Goal: Use online tool/utility: Utilize a website feature to perform a specific function

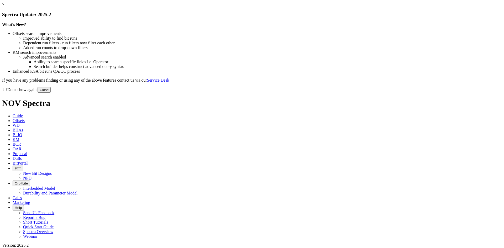
click at [4, 7] on link "×" at bounding box center [3, 4] width 2 height 4
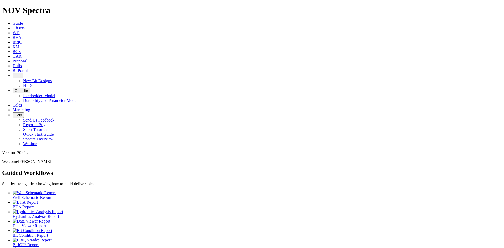
click at [25, 26] on link "Offsets" at bounding box center [19, 28] width 12 height 4
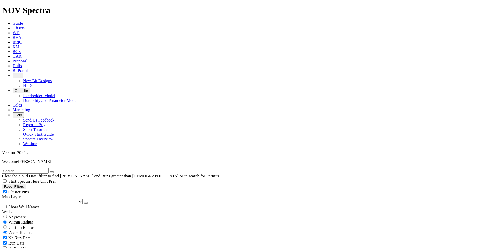
scroll to position [131, 0]
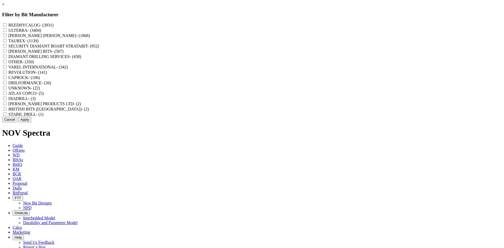
click at [54, 25] on label "REEDHYCALOG - (3931)" at bounding box center [30, 25] width 45 height 4
click at [7, 25] on input "REEDHYCALOG - (3931)" at bounding box center [4, 24] width 3 height 3
checkbox input "true"
click at [31, 122] on button "Apply" at bounding box center [24, 120] width 13 height 6
checkbox input "false"
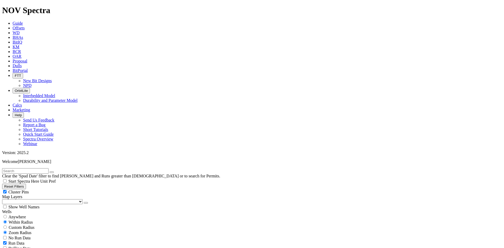
select select "? number:8.75 ?"
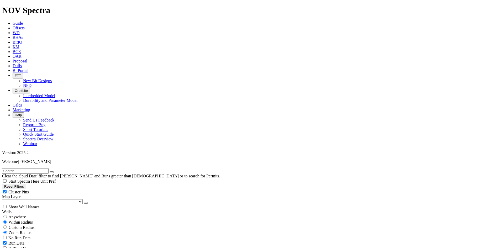
select select "? number:6.75 ?"
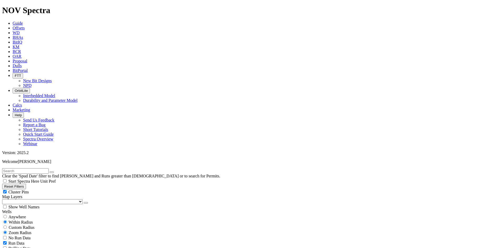
scroll to position [210, 0]
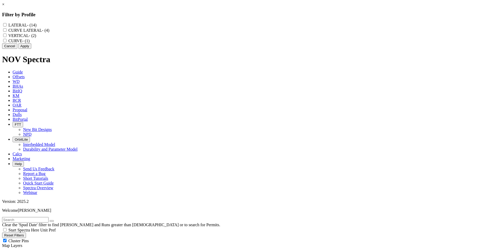
click at [30, 43] on label "CURVE - (1)" at bounding box center [18, 41] width 21 height 4
click at [7, 42] on input "CURVE - (1)" at bounding box center [4, 40] width 3 height 3
checkbox input "true"
click at [31, 49] on button "Apply" at bounding box center [24, 46] width 13 height 6
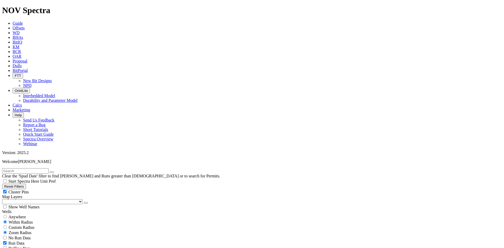
select select
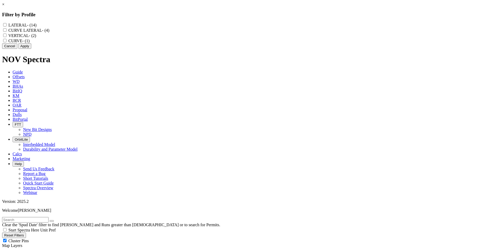
click at [37, 24] on label "LATERAL - (14)" at bounding box center [22, 25] width 28 height 4
click at [7, 24] on input "LATERAL - (14)" at bounding box center [4, 24] width 3 height 3
checkbox input "true"
click at [31, 49] on button "Apply" at bounding box center [24, 46] width 13 height 6
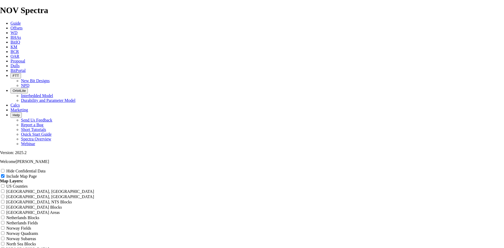
click at [45, 169] on label "Hide Confidential Data" at bounding box center [25, 171] width 39 height 4
click at [4, 169] on input "Hide Confidential Data" at bounding box center [2, 170] width 3 height 3
checkbox input "true"
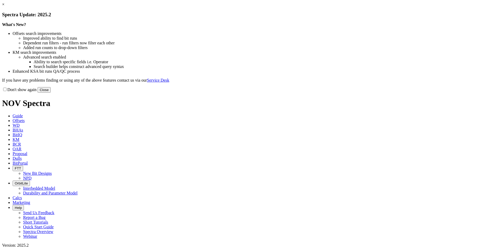
click at [4, 7] on link "×" at bounding box center [3, 4] width 2 height 4
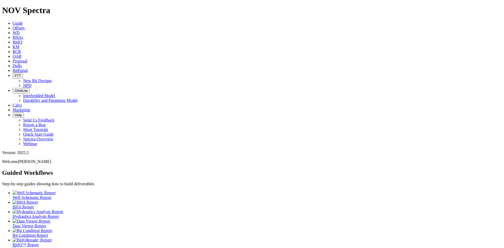
click at [25, 26] on span "Offsets" at bounding box center [19, 28] width 12 height 4
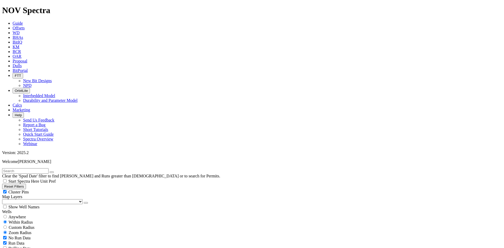
scroll to position [26, 0]
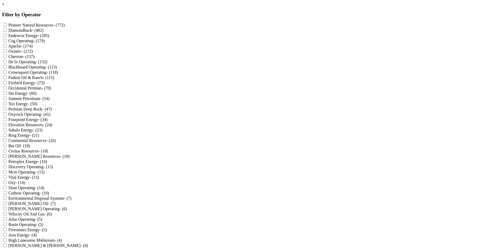
click at [48, 153] on label "Civitas Resources - (18)" at bounding box center [28, 151] width 40 height 4
click at [7, 153] on Resources "Civitas Resources - (18)" at bounding box center [4, 150] width 3 height 3
checkbox Resources "true"
click at [4, 7] on link "×" at bounding box center [3, 4] width 2 height 4
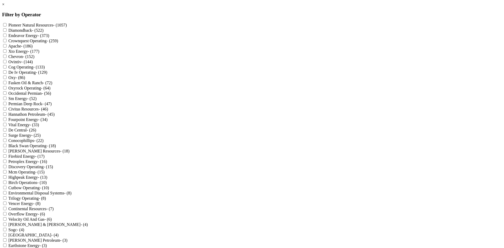
click at [48, 111] on label "Civitas Resources - (46)" at bounding box center [28, 109] width 40 height 4
click at [7, 111] on Resources "Civitas Resources - (46)" at bounding box center [4, 108] width 3 height 3
checkbox Resources "true"
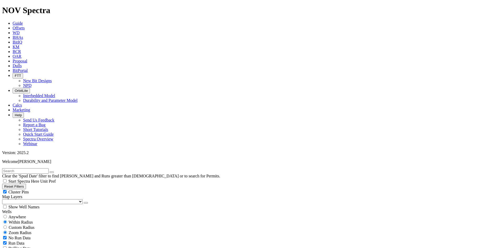
scroll to position [158, 0]
select select "6.75"
checkbox input "false"
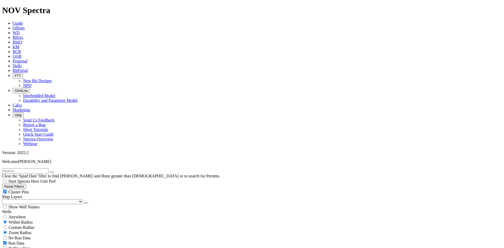
select select "? number:6.75 ?"
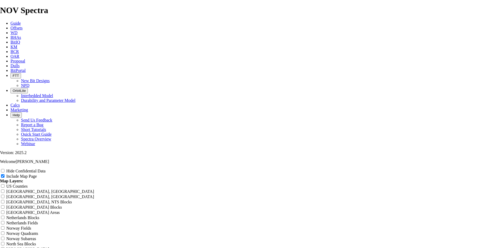
click at [45, 169] on label "Hide Confidential Data" at bounding box center [25, 171] width 39 height 4
click at [4, 169] on input "Hide Confidential Data" at bounding box center [2, 170] width 3 height 3
checkbox input "true"
